Goal: Task Accomplishment & Management: Use online tool/utility

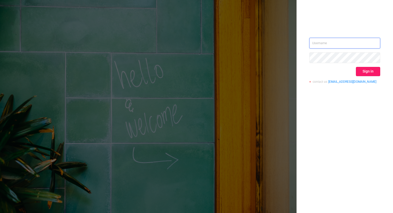
type input "[EMAIL_ADDRESS]"
click at [365, 70] on button "Sign in" at bounding box center [368, 71] width 24 height 9
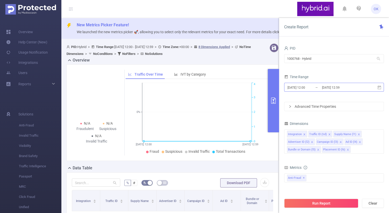
click at [303, 91] on input "[DATE] 12:00" at bounding box center [307, 87] width 41 height 7
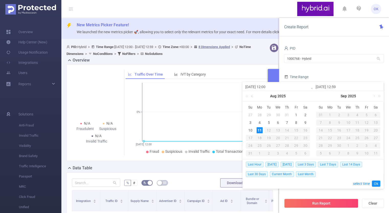
click at [253, 95] on link at bounding box center [252, 96] width 5 height 10
click at [269, 138] on div "22" at bounding box center [269, 138] width 6 height 6
click at [322, 130] on div "10" at bounding box center [321, 130] width 6 height 6
type input "[DATE] 12:00"
type input "[DATE] 12:59"
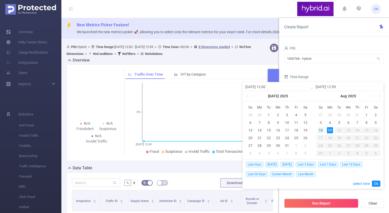
type input "[DATE] 12:00"
type input "[DATE] 12:59"
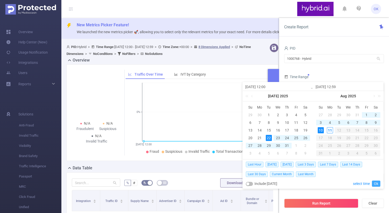
click at [373, 182] on link "Ok" at bounding box center [376, 184] width 8 height 6
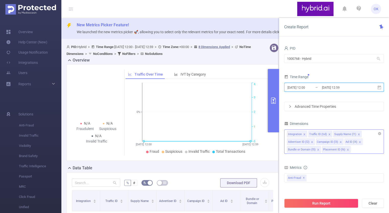
click at [303, 133] on icon "icon: close" at bounding box center [304, 134] width 3 height 3
click at [332, 87] on input "[DATE] 12:59" at bounding box center [341, 87] width 41 height 7
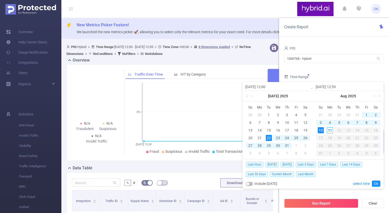
click at [338, 74] on div "Time Range" at bounding box center [334, 77] width 100 height 8
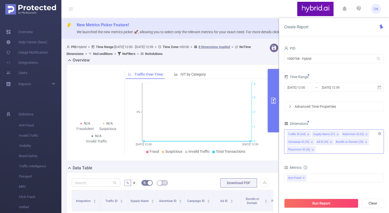
click at [330, 141] on icon "icon: close" at bounding box center [331, 142] width 3 height 3
click at [375, 142] on icon "icon: close" at bounding box center [376, 142] width 2 height 2
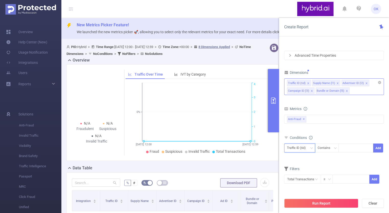
click at [310, 147] on icon "icon: down" at bounding box center [311, 148] width 3 height 3
click at [300, 174] on li "Advertiser ID (l2)" at bounding box center [304, 175] width 40 height 8
click at [355, 144] on div at bounding box center [355, 148] width 29 height 8
paste input "64390b567bc72fff887c6074"
type input "64390b567bc72fff887c6074"
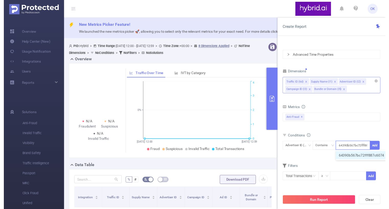
scroll to position [0, 10]
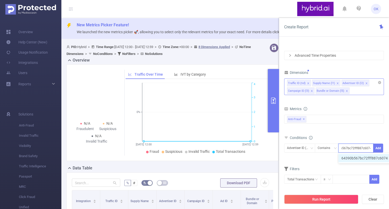
click at [356, 161] on li "64390b567bc72fff887c6074" at bounding box center [367, 158] width 58 height 8
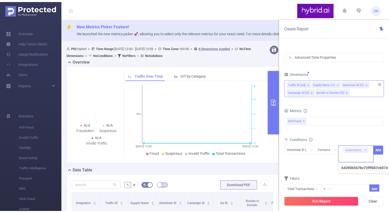
scroll to position [0, 0]
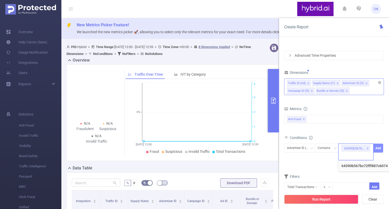
click at [377, 147] on button "Add" at bounding box center [378, 148] width 10 height 9
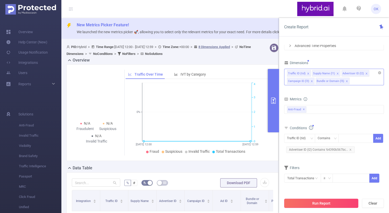
click at [321, 204] on button "Run Report" at bounding box center [321, 203] width 74 height 9
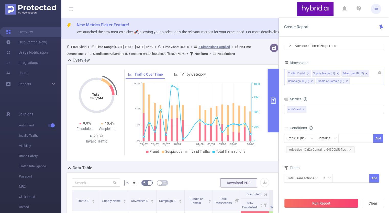
click at [246, 74] on div "Total: 585,244 Total: 585,244 9.9% Fraudulent 10.4% Suspicious 20.3% Invalid Tr…" at bounding box center [172, 112] width 212 height 97
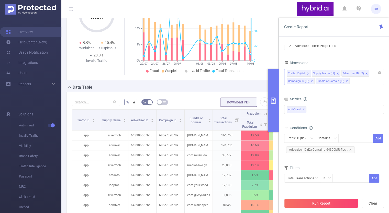
scroll to position [102, 0]
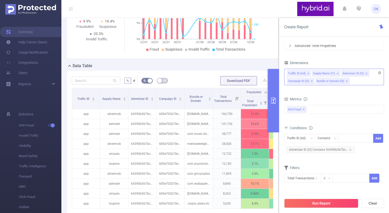
click at [255, 70] on div "Data Table" at bounding box center [174, 66] width 216 height 7
click at [263, 85] on button "button" at bounding box center [264, 80] width 9 height 9
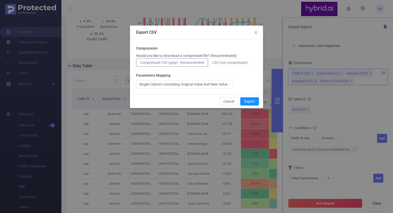
click at [223, 62] on span "CSV (not compressed)" at bounding box center [230, 63] width 36 height 4
click at [212, 64] on input "CSV (not compressed)" at bounding box center [212, 64] width 0 height 0
click at [253, 99] on button "Export" at bounding box center [249, 101] width 19 height 8
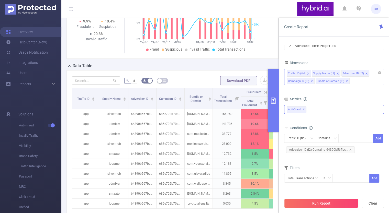
click at [315, 110] on div "Anti-Fraud ✕" at bounding box center [334, 109] width 100 height 9
click at [292, 130] on span at bounding box center [293, 130] width 4 height 4
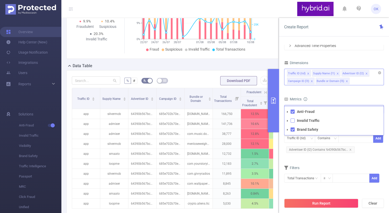
click at [293, 119] on span at bounding box center [293, 121] width 4 height 4
click at [293, 129] on span at bounding box center [293, 130] width 4 height 4
click at [293, 119] on span at bounding box center [293, 121] width 4 height 4
click at [293, 121] on span at bounding box center [293, 121] width 4 height 4
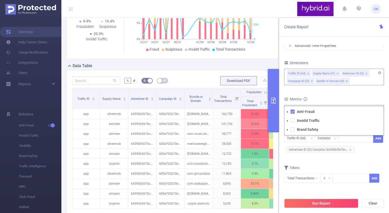
click at [286, 121] on icon "icon: caret-down" at bounding box center [287, 121] width 3 height 3
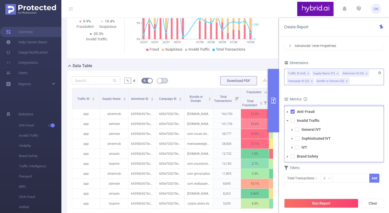
click at [286, 121] on icon "icon: caret-down" at bounding box center [287, 121] width 3 height 3
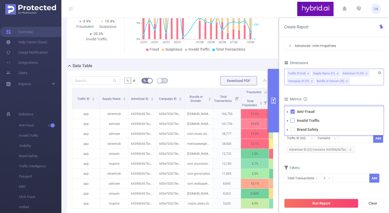
drag, startPoint x: 291, startPoint y: 120, endPoint x: 293, endPoint y: 123, distance: 3.3
click at [292, 120] on span at bounding box center [293, 121] width 4 height 4
click at [294, 129] on span at bounding box center [293, 130] width 4 height 4
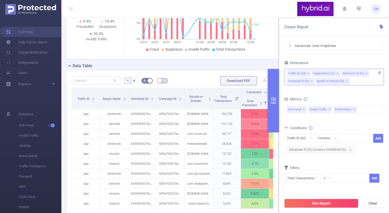
click at [317, 94] on form "Dimensions Traffic ID (tid) Supply Name (l1) Advertiser ID (l2) Campaign ID (l3…" at bounding box center [334, 124] width 100 height 130
click at [312, 202] on button "Run Report" at bounding box center [321, 203] width 74 height 9
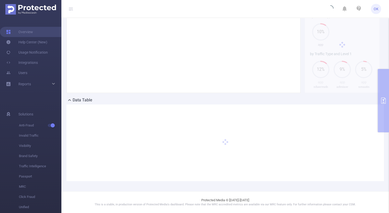
scroll to position [68, 0]
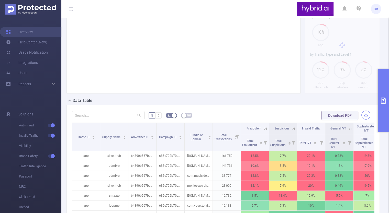
click at [363, 116] on button "button" at bounding box center [365, 115] width 9 height 9
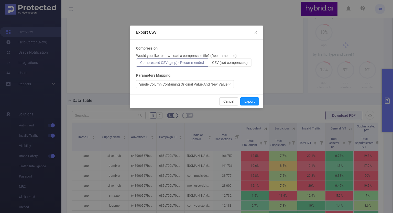
click at [215, 67] on div "Compression Would you like to download a compressed file? (Recommended) Compres…" at bounding box center [196, 67] width 121 height 43
click at [217, 65] on label "CSV (not compressed)" at bounding box center [230, 63] width 44 height 8
click at [212, 64] on input "CSV (not compressed)" at bounding box center [212, 64] width 0 height 0
click at [250, 103] on button "Export" at bounding box center [249, 101] width 19 height 8
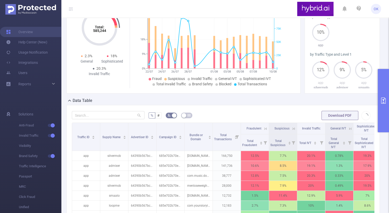
click at [386, 93] on button "primary" at bounding box center [383, 100] width 11 height 63
